Goal: Information Seeking & Learning: Understand process/instructions

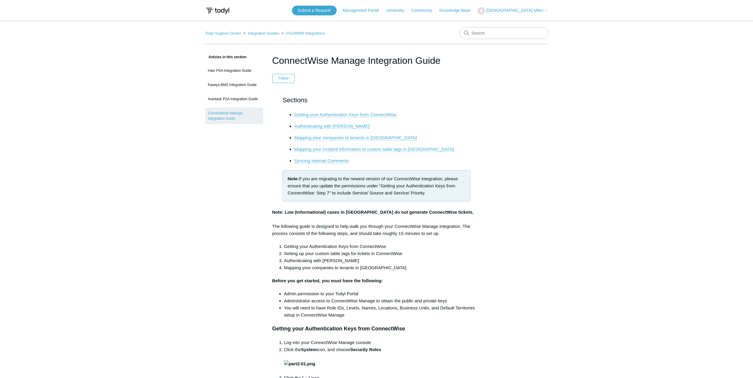
drag, startPoint x: 219, startPoint y: 205, endPoint x: 270, endPoint y: 201, distance: 51.1
click at [355, 188] on div "Note: If you are migrating to the newest version of our ConnectWise integration…" at bounding box center [377, 185] width 188 height 31
click at [351, 184] on div "Note: If you are migrating to the newest version of our ConnectWise integration…" at bounding box center [377, 185] width 188 height 31
click at [349, 184] on div "Note: If you are migrating to the newest version of our ConnectWise integration…" at bounding box center [377, 185] width 188 height 31
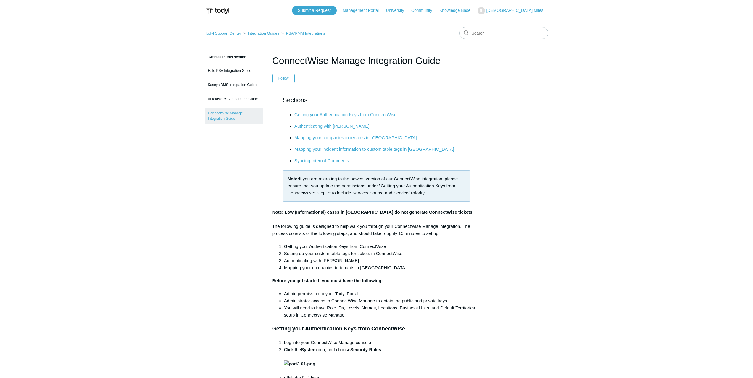
click at [343, 226] on div "The following guide is designed to help walk you through your ConnectWise Manag…" at bounding box center [376, 230] width 209 height 14
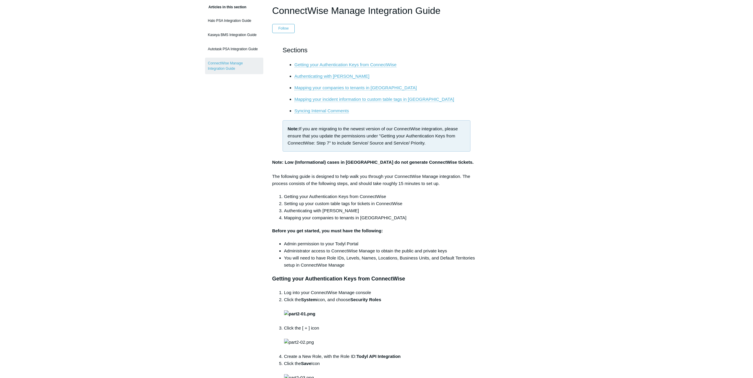
scroll to position [59, 0]
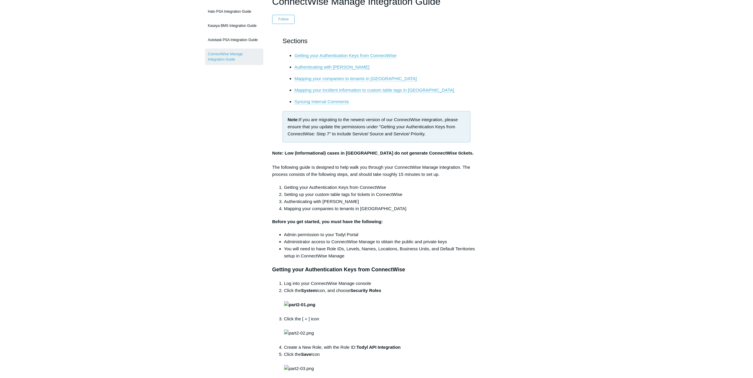
click at [339, 212] on li "Mapping your companies to tenants in [GEOGRAPHIC_DATA]" at bounding box center [382, 208] width 197 height 7
click at [343, 209] on li "Mapping your companies to tenants in [GEOGRAPHIC_DATA]" at bounding box center [382, 208] width 197 height 7
click at [346, 209] on li "Mapping your companies to tenants in [GEOGRAPHIC_DATA]" at bounding box center [382, 208] width 197 height 7
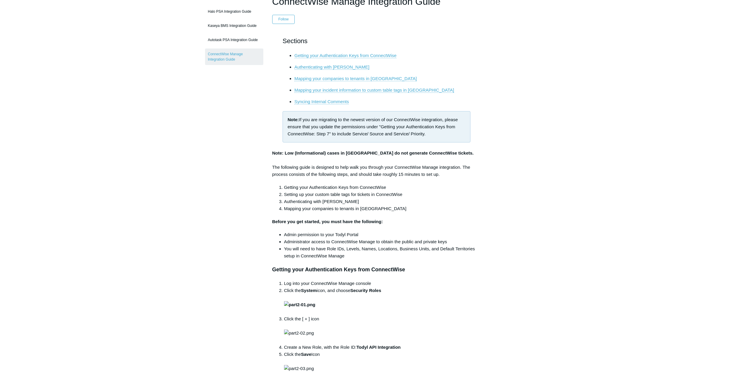
click at [343, 237] on li "Admin permission to your Todyl Portal" at bounding box center [382, 234] width 197 height 7
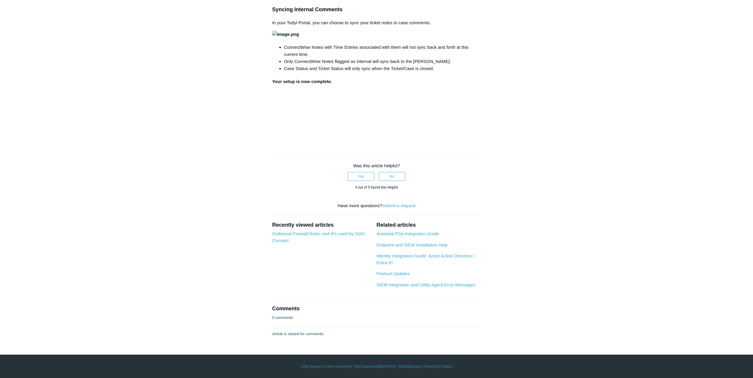
scroll to position [2219, 0]
click at [338, 26] on p "In your Todyl Portal, you can choose to sync your ticket notes to case comments." at bounding box center [376, 22] width 209 height 7
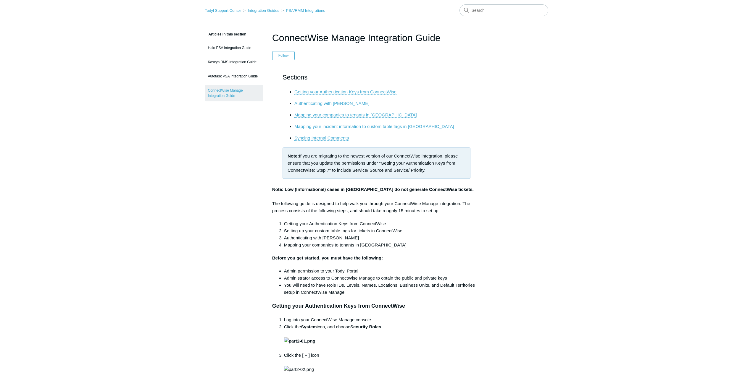
scroll to position [0, 0]
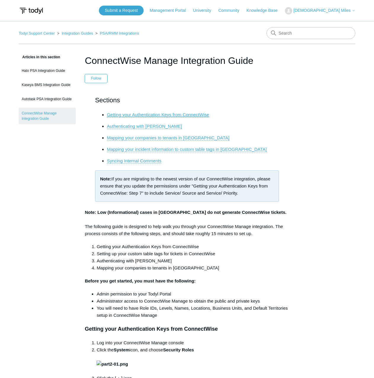
click at [181, 115] on link "Getting your Authentication Keys from ConnectWise" at bounding box center [158, 114] width 102 height 5
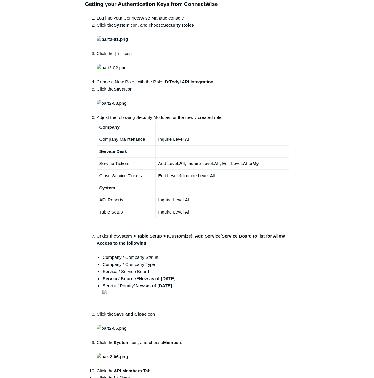
drag, startPoint x: 48, startPoint y: 141, endPoint x: 25, endPoint y: 173, distance: 39.4
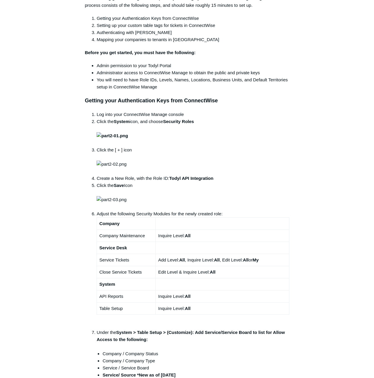
scroll to position [206, 0]
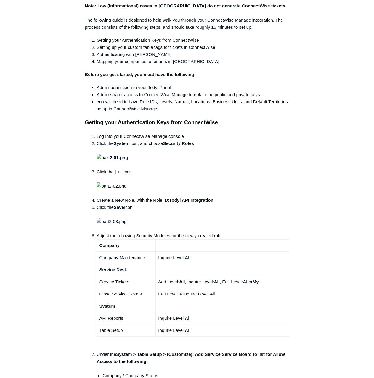
click at [152, 100] on li "You will need to have Role IDs, Levels, Names, Locations, Business Units, and D…" at bounding box center [192, 105] width 192 height 14
click at [115, 47] on li "Setting up your custom table tags for tickets in ConnectWise" at bounding box center [192, 47] width 192 height 7
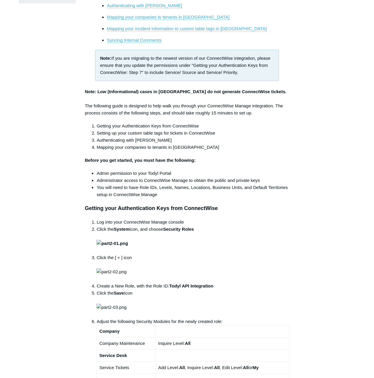
scroll to position [118, 0]
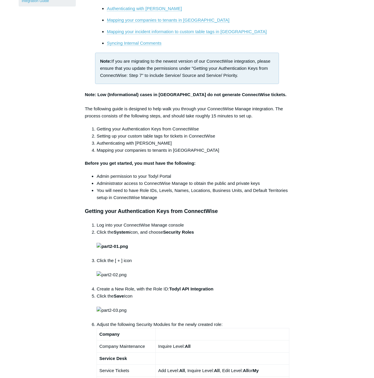
click at [134, 106] on div "The following guide is designed to help walk you through your ConnectWise Manag…" at bounding box center [187, 112] width 204 height 14
drag, startPoint x: 111, startPoint y: 97, endPoint x: 170, endPoint y: 97, distance: 58.9
click at [170, 97] on div "Sections Getting your Authentication Keys from ConnectWise Authenticating with …" at bounding box center [187, 37] width 204 height 121
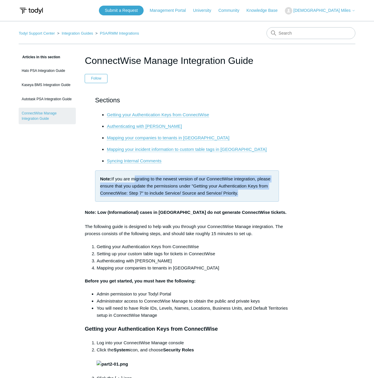
drag, startPoint x: 135, startPoint y: 178, endPoint x: 274, endPoint y: 192, distance: 139.4
click at [274, 192] on div "Note: If you are migrating to the newest version of our ConnectWise integration…" at bounding box center [187, 185] width 184 height 31
click at [271, 192] on div "Note: If you are migrating to the newest version of our ConnectWise integration…" at bounding box center [187, 185] width 184 height 31
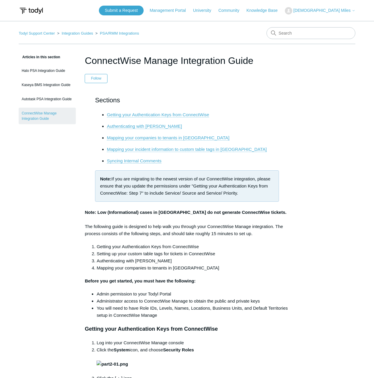
click at [260, 213] on div "Sections Getting your Authentication Keys from ConnectWise Authenticating with …" at bounding box center [187, 155] width 204 height 121
click at [261, 140] on p "Mapping your companies to tenants in [GEOGRAPHIC_DATA]" at bounding box center [193, 137] width 172 height 7
click at [128, 214] on strong "Note: Low (Informational) cases in [GEOGRAPHIC_DATA] do not generate ConnectWis…" at bounding box center [185, 212] width 201 height 5
click at [111, 214] on strong "Note: Low (Informational) cases in [GEOGRAPHIC_DATA] do not generate ConnectWis…" at bounding box center [185, 212] width 201 height 5
click at [176, 178] on div "Note: If you are migrating to the newest version of our ConnectWise integration…" at bounding box center [187, 185] width 184 height 31
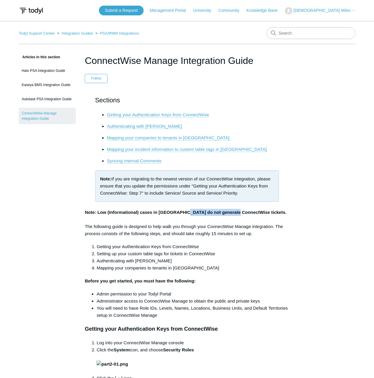
drag, startPoint x: 182, startPoint y: 214, endPoint x: 237, endPoint y: 211, distance: 54.8
click at [237, 211] on strong "Note: Low (Informational) cases in [GEOGRAPHIC_DATA] do not generate ConnectWis…" at bounding box center [185, 212] width 201 height 5
click at [238, 210] on strong "Note: Low (Informational) cases in [GEOGRAPHIC_DATA] do not generate ConnectWis…" at bounding box center [185, 212] width 201 height 5
click at [251, 215] on div "Sections Getting your Authentication Keys from ConnectWise Authenticating with …" at bounding box center [187, 155] width 204 height 121
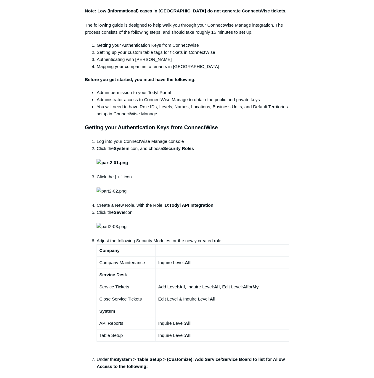
scroll to position [207, 0]
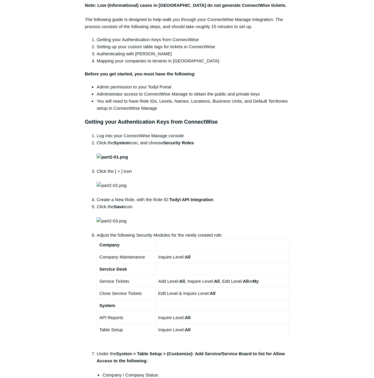
click at [141, 138] on li "Log into your ConnectWise Manage console" at bounding box center [192, 135] width 192 height 7
click at [123, 145] on strong "System" at bounding box center [122, 142] width 16 height 5
drag, startPoint x: 120, startPoint y: 145, endPoint x: 181, endPoint y: 144, distance: 60.7
click at [180, 144] on li "Click the System icon, and choose Security Roles" at bounding box center [192, 153] width 192 height 28
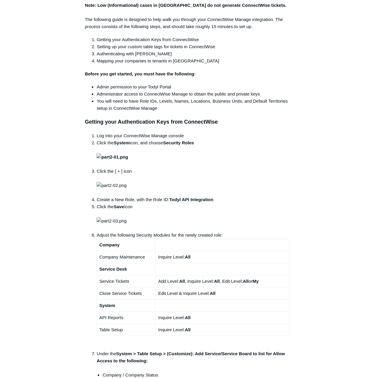
click at [183, 143] on strong "Security Roles" at bounding box center [144, 149] width 97 height 19
click at [188, 143] on strong "Security Roles" at bounding box center [144, 149] width 97 height 19
click at [178, 143] on strong "Security Roles" at bounding box center [144, 149] width 97 height 19
drag, startPoint x: 167, startPoint y: 144, endPoint x: 194, endPoint y: 143, distance: 26.4
click at [192, 143] on strong "Security Roles" at bounding box center [144, 149] width 97 height 19
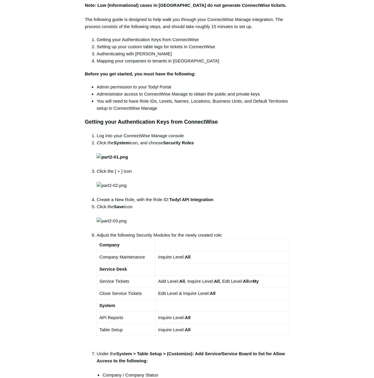
click at [194, 143] on strong "Security Roles" at bounding box center [144, 149] width 97 height 19
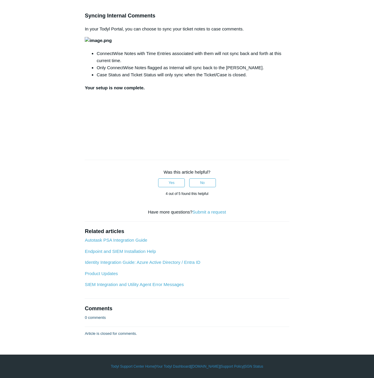
scroll to position [1923, 0]
drag, startPoint x: 94, startPoint y: 138, endPoint x: 162, endPoint y: 140, distance: 67.8
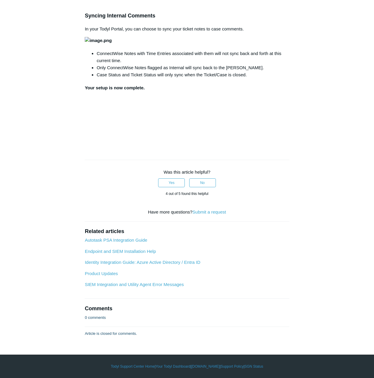
drag, startPoint x: 231, startPoint y: 74, endPoint x: 225, endPoint y: 75, distance: 6.2
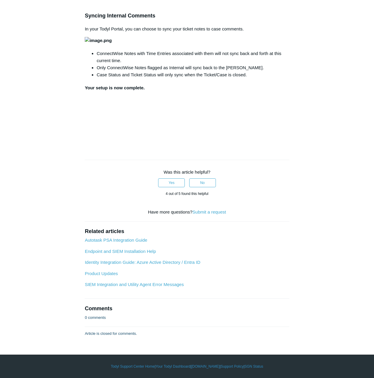
drag, startPoint x: 175, startPoint y: 141, endPoint x: 165, endPoint y: 127, distance: 16.8
drag, startPoint x: 338, startPoint y: 108, endPoint x: 347, endPoint y: 104, distance: 9.4
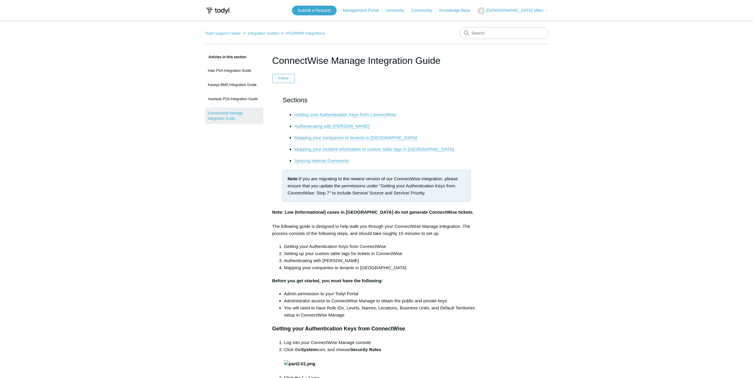
click at [446, 71] on header "ConnectWise Manage Integration Guide Follow Not yet followed by anyone" at bounding box center [376, 69] width 209 height 30
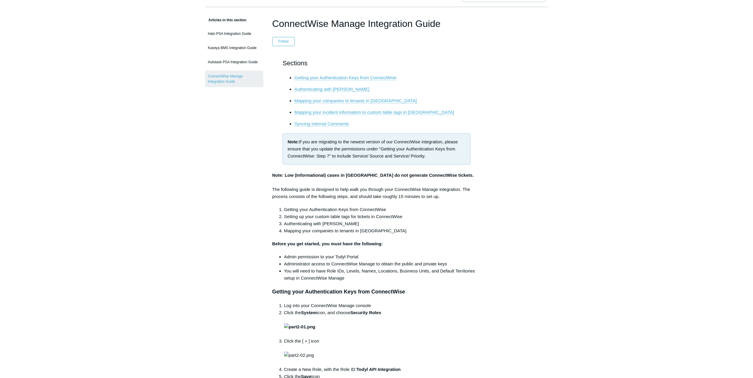
scroll to position [89, 0]
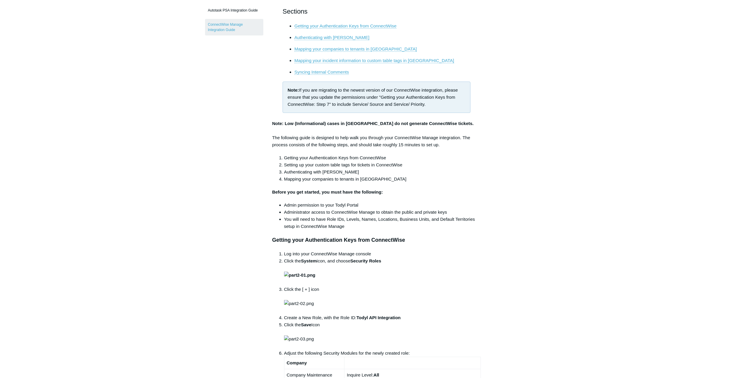
click at [352, 145] on div "The following guide is designed to help walk you through your ConnectWise Manag…" at bounding box center [376, 141] width 209 height 14
drag, startPoint x: 214, startPoint y: 121, endPoint x: 225, endPoint y: 130, distance: 14.5
click at [328, 166] on li "Setting up your custom table tags for tickets in ConnectWise" at bounding box center [382, 165] width 197 height 7
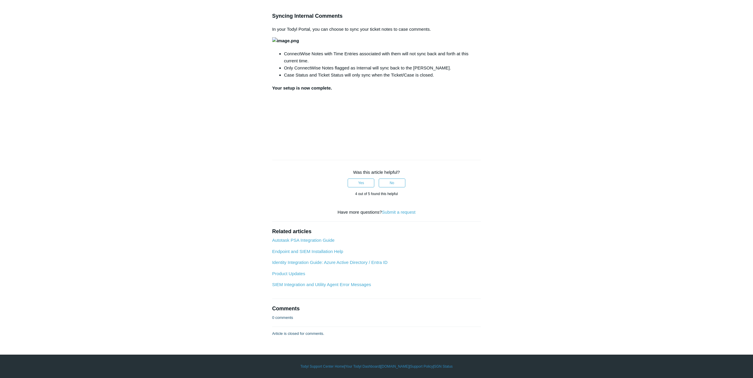
scroll to position [1302, 0]
drag, startPoint x: 352, startPoint y: 246, endPoint x: 338, endPoint y: 247, distance: 13.6
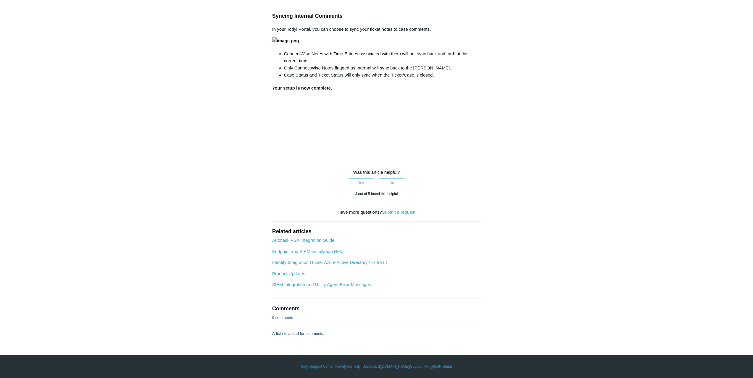
scroll to position [1775, 0]
drag, startPoint x: 312, startPoint y: 205, endPoint x: 458, endPoint y: 210, distance: 146.8
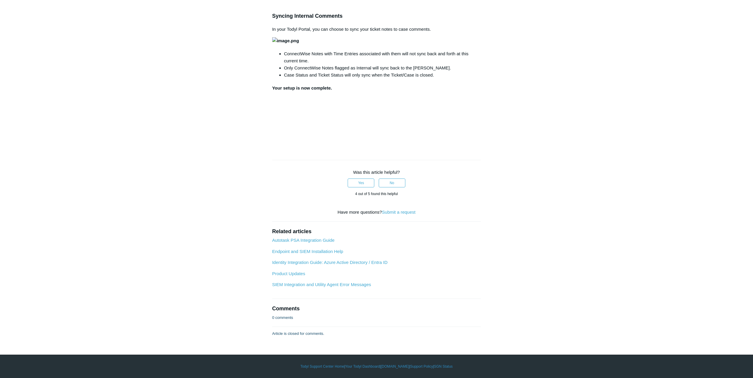
scroll to position [1864, 0]
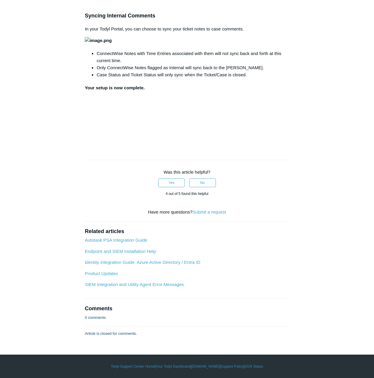
scroll to position [1923, 0]
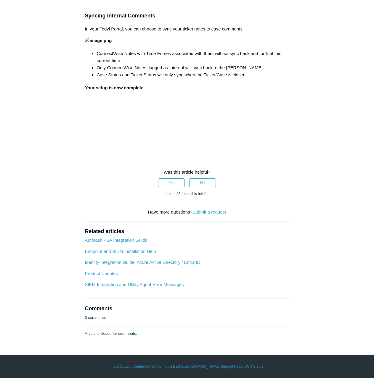
drag, startPoint x: 112, startPoint y: 190, endPoint x: 171, endPoint y: 190, distance: 59.2
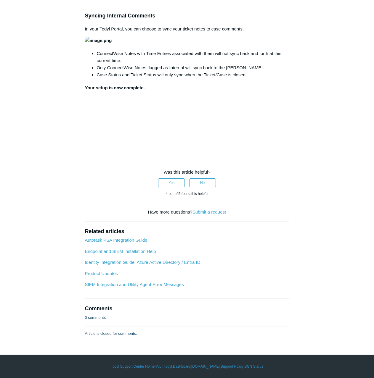
drag, startPoint x: 127, startPoint y: 96, endPoint x: 234, endPoint y: 96, distance: 107.1
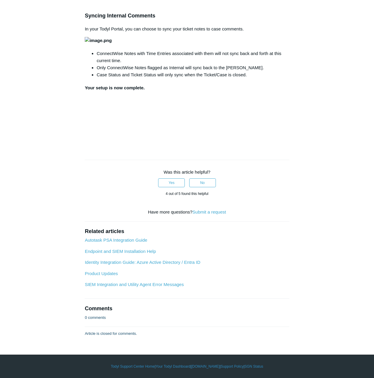
drag, startPoint x: 116, startPoint y: 103, endPoint x: 200, endPoint y: 103, distance: 84.3
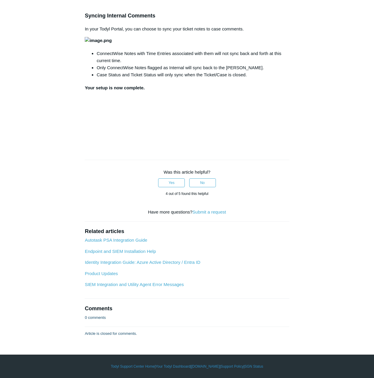
drag, startPoint x: 186, startPoint y: 96, endPoint x: 176, endPoint y: 95, distance: 9.5
drag, startPoint x: 180, startPoint y: 96, endPoint x: 221, endPoint y: 98, distance: 40.9
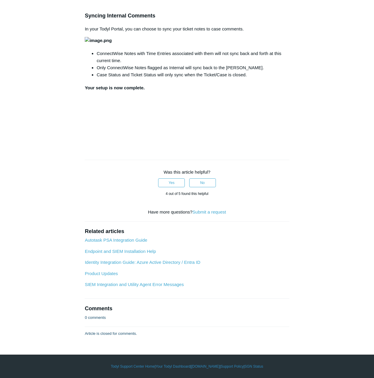
drag, startPoint x: 89, startPoint y: 54, endPoint x: 193, endPoint y: 55, distance: 103.8
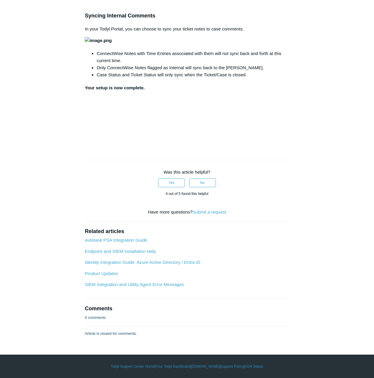
drag, startPoint x: 85, startPoint y: 54, endPoint x: 245, endPoint y: 63, distance: 160.6
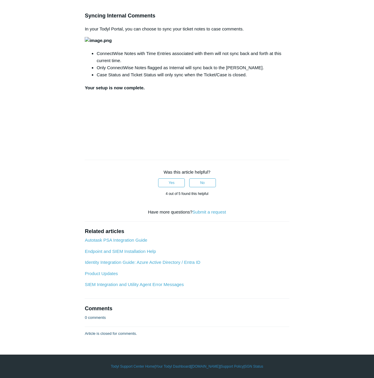
drag, startPoint x: 232, startPoint y: 75, endPoint x: 259, endPoint y: 75, distance: 26.9
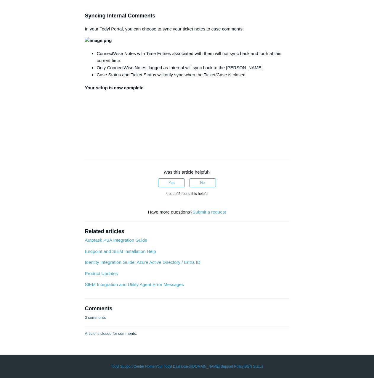
drag, startPoint x: 149, startPoint y: 75, endPoint x: 162, endPoint y: 78, distance: 13.1
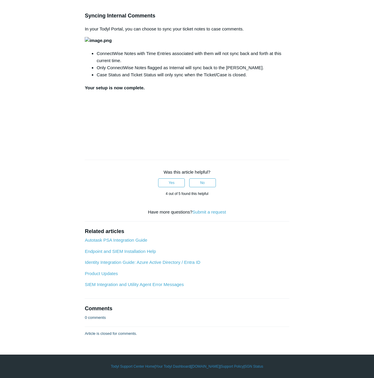
drag, startPoint x: 196, startPoint y: 75, endPoint x: 174, endPoint y: 75, distance: 21.9
drag, startPoint x: 84, startPoint y: 131, endPoint x: 163, endPoint y: 131, distance: 78.7
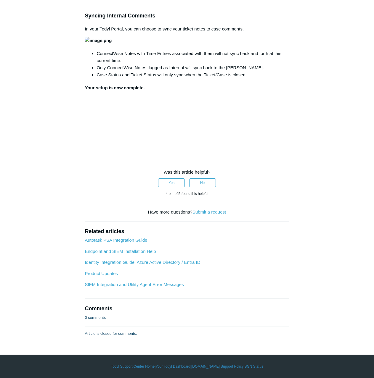
drag, startPoint x: 53, startPoint y: 111, endPoint x: 67, endPoint y: 112, distance: 13.9
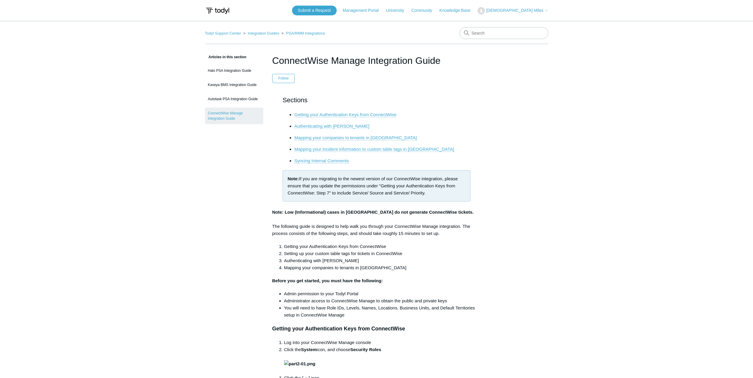
click at [323, 125] on link "Authenticating with [PERSON_NAME]" at bounding box center [331, 126] width 75 height 5
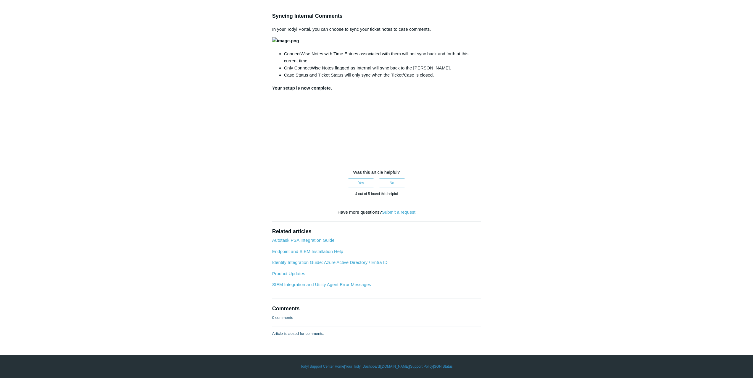
drag, startPoint x: 303, startPoint y: 36, endPoint x: 294, endPoint y: 36, distance: 9.2
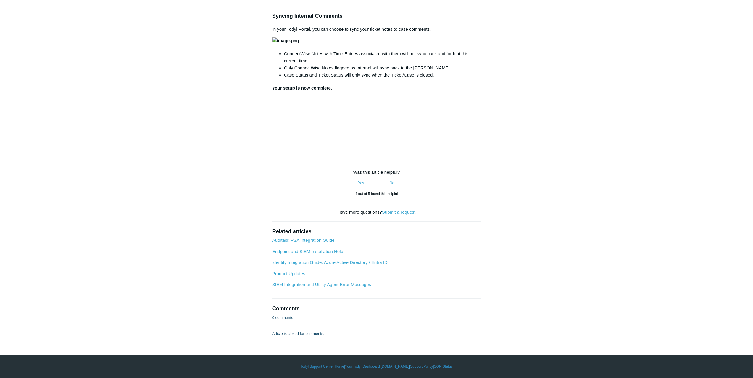
drag, startPoint x: 287, startPoint y: 37, endPoint x: 339, endPoint y: 38, distance: 52.4
